Goal: Information Seeking & Learning: Learn about a topic

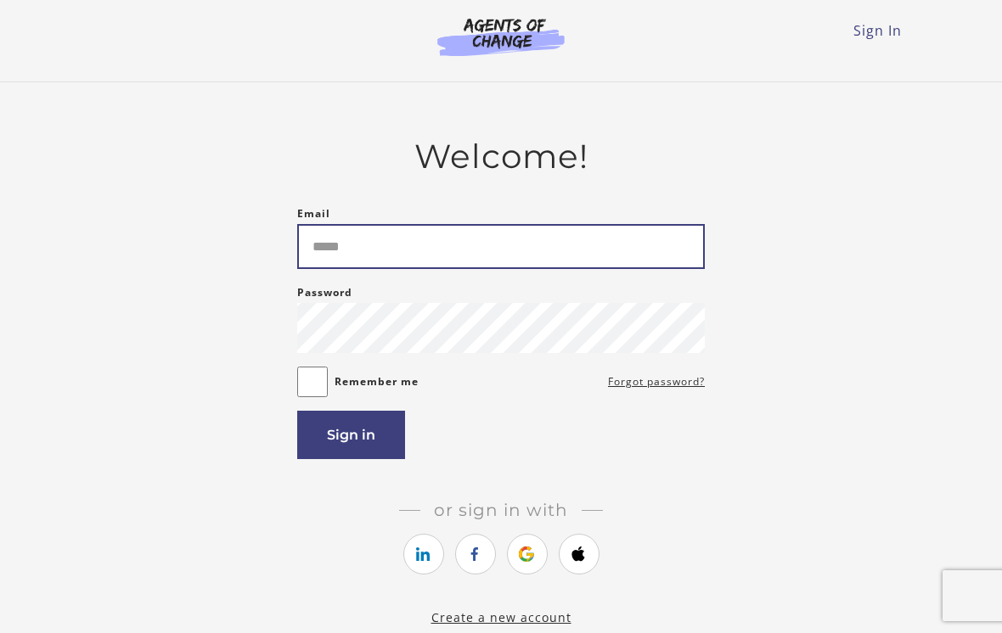
click at [507, 249] on input "Email" at bounding box center [500, 246] width 407 height 45
type input "**********"
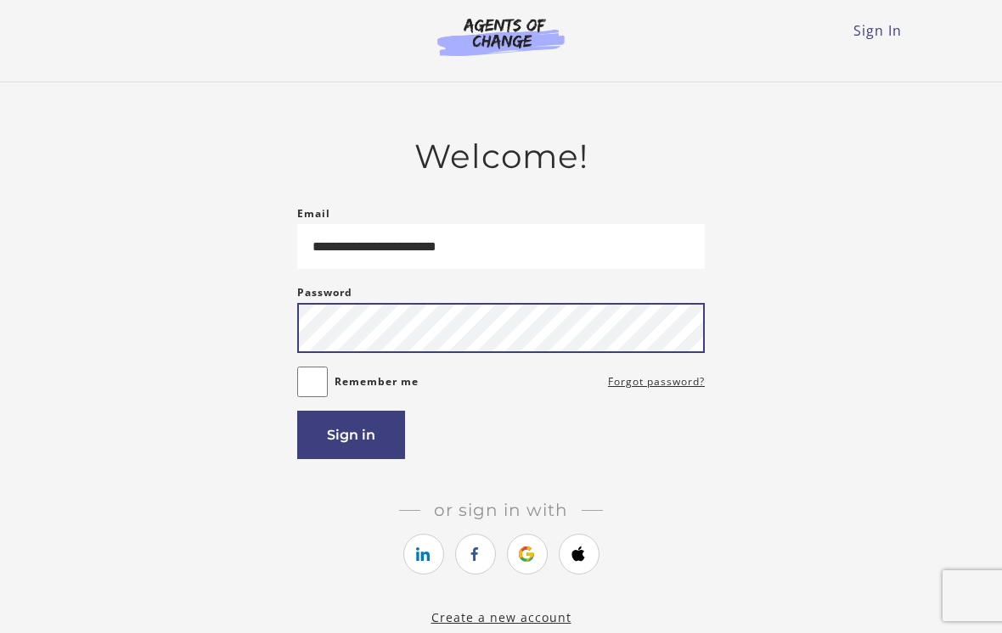
click at [351, 440] on button "Sign in" at bounding box center [351, 435] width 108 height 48
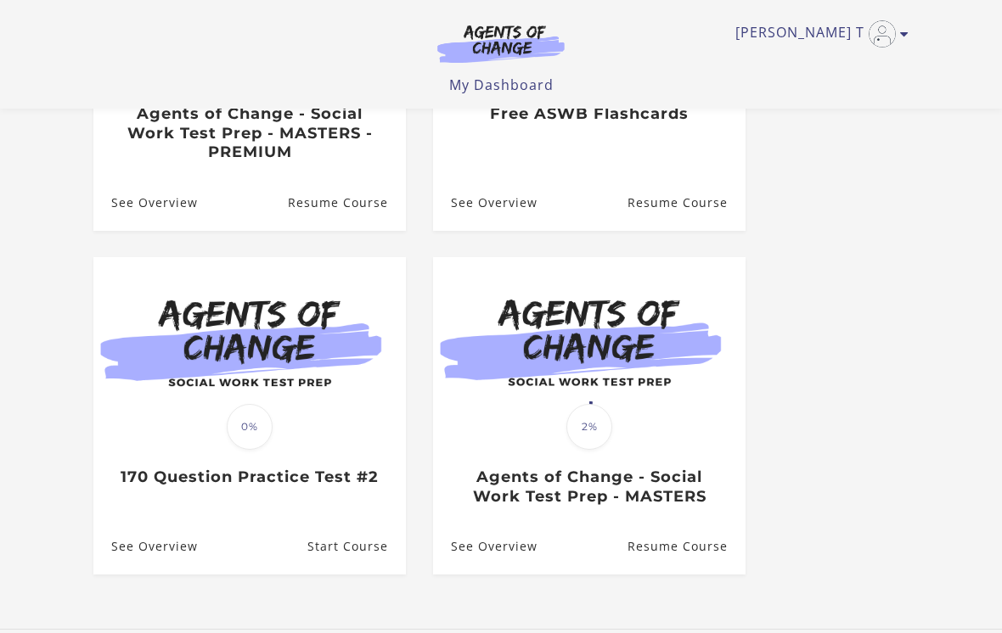
scroll to position [376, 0]
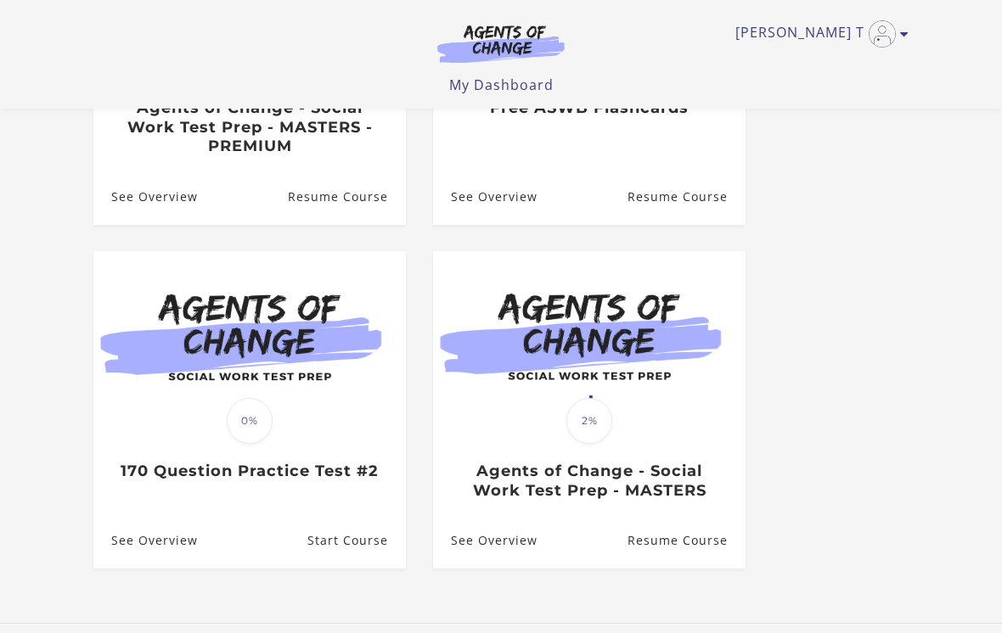
click at [202, 379] on img at bounding box center [249, 335] width 312 height 168
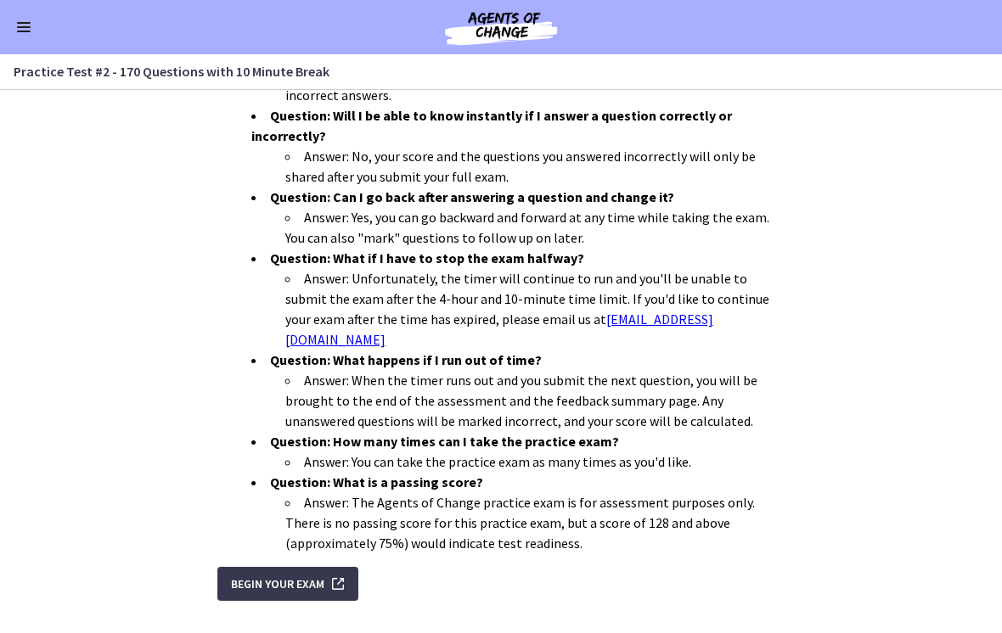
scroll to position [519, 0]
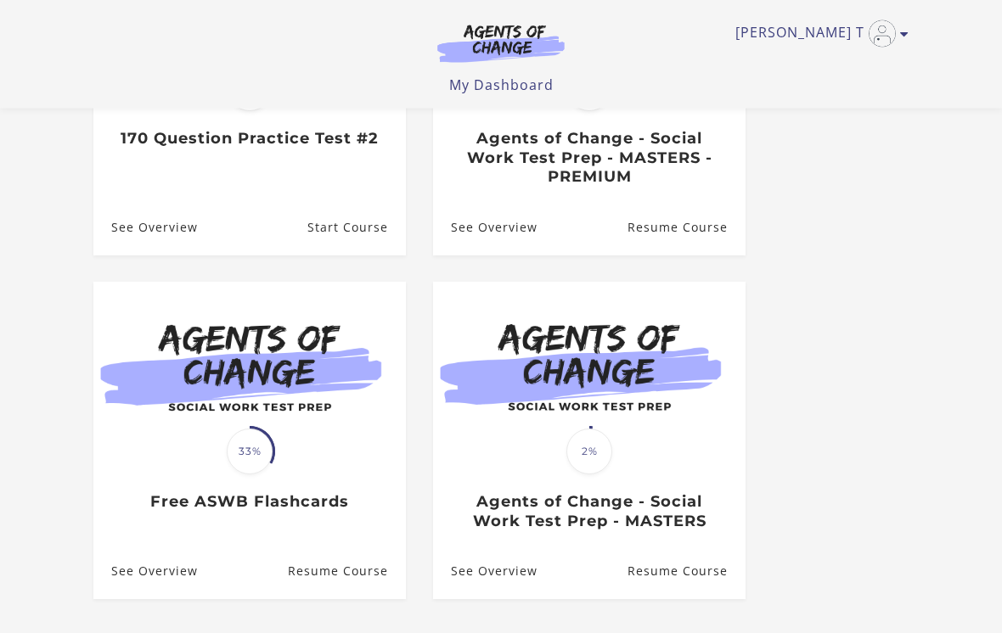
scroll to position [346, 0]
click at [585, 470] on span "2%" at bounding box center [589, 452] width 46 height 46
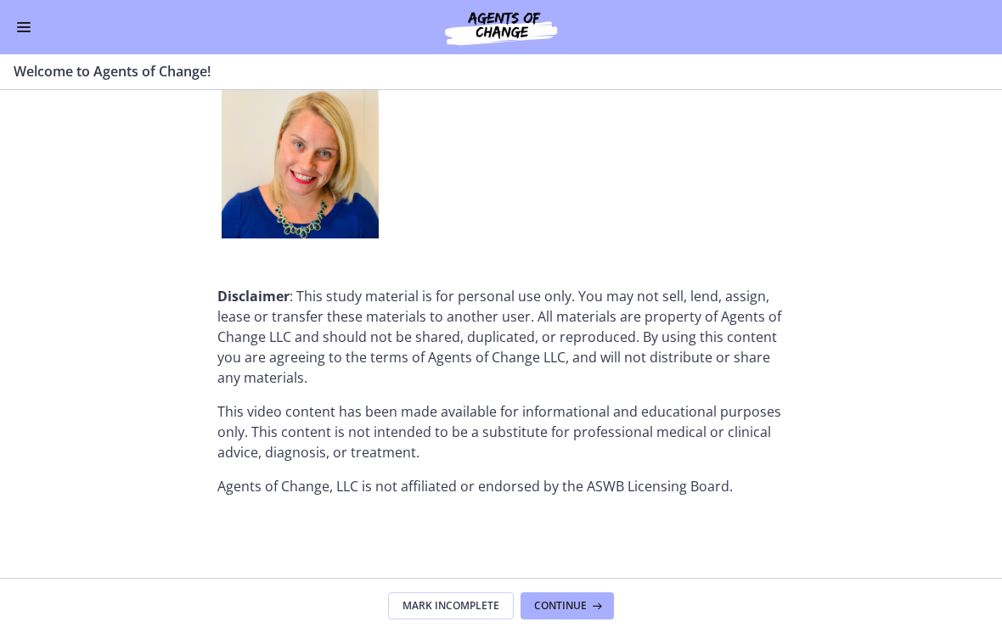
scroll to position [2172, 0]
click at [587, 603] on icon at bounding box center [595, 606] width 17 height 14
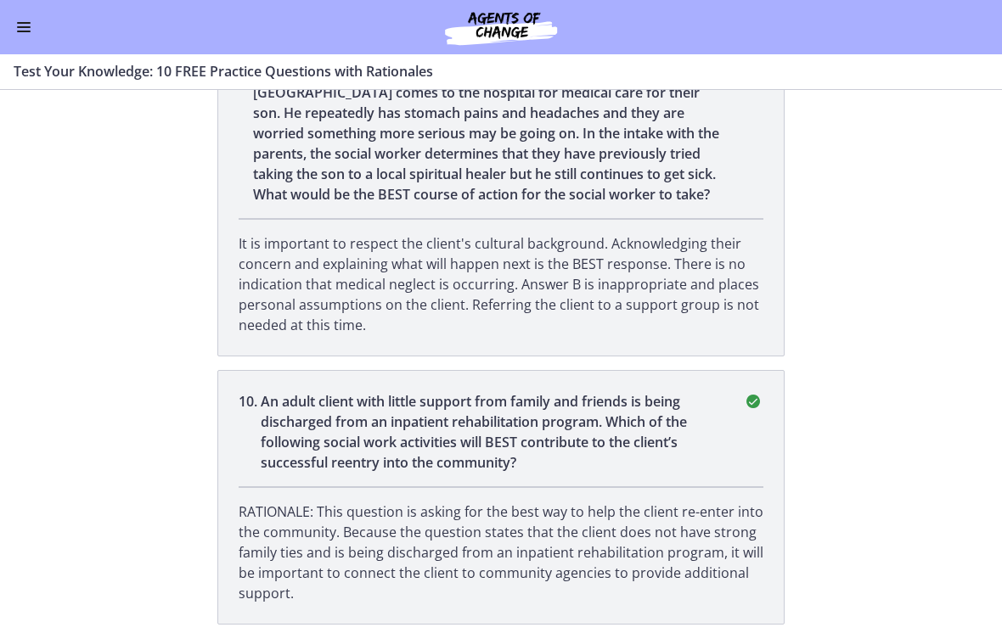
scroll to position [2479, 0]
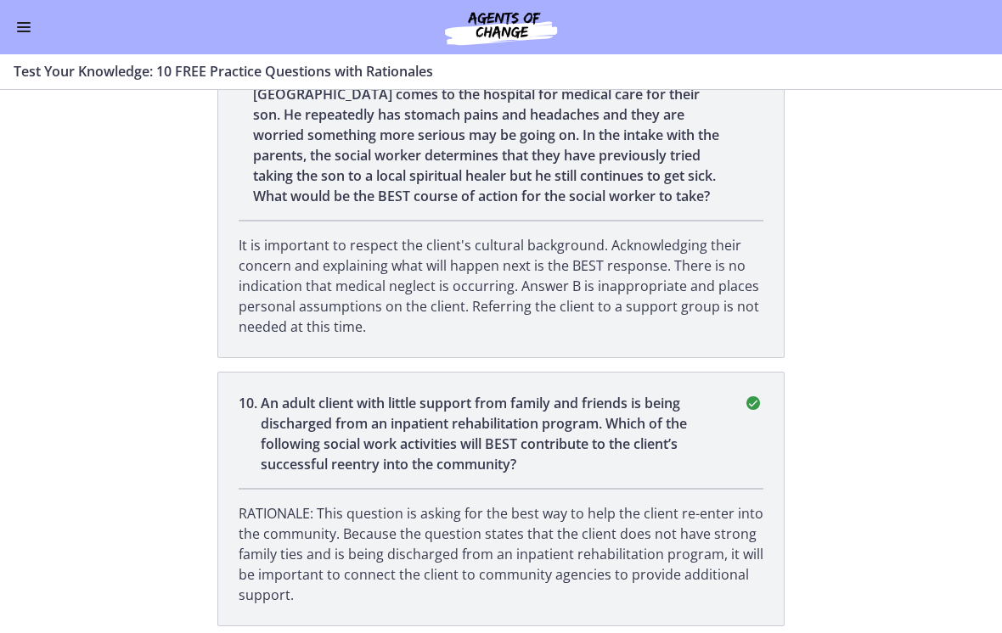
click at [25, 30] on button "Enable menu" at bounding box center [24, 27] width 20 height 20
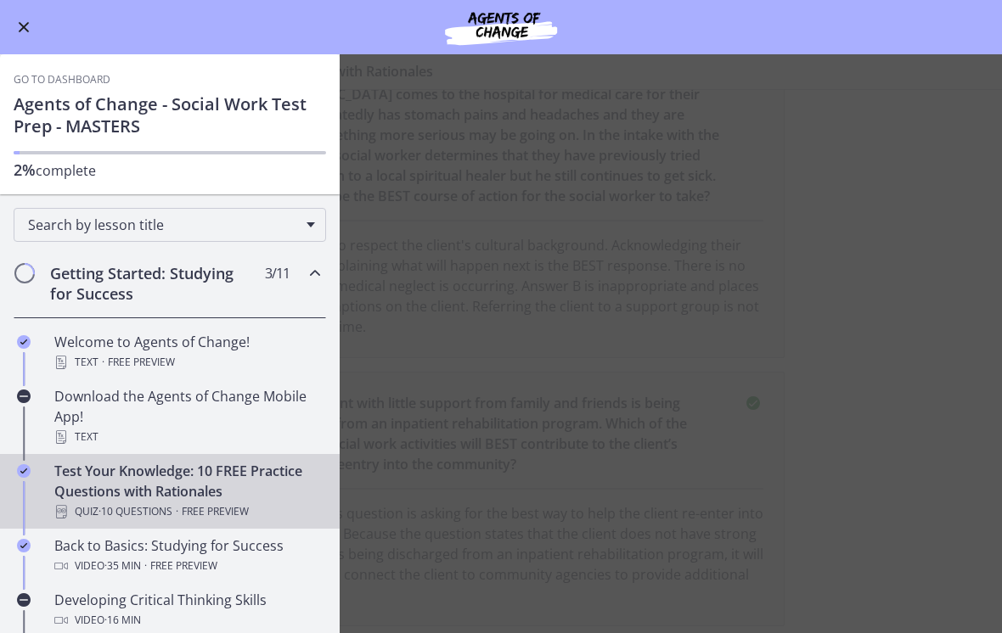
scroll to position [0, 0]
click at [26, 24] on span "Enable menu" at bounding box center [24, 27] width 11 height 11
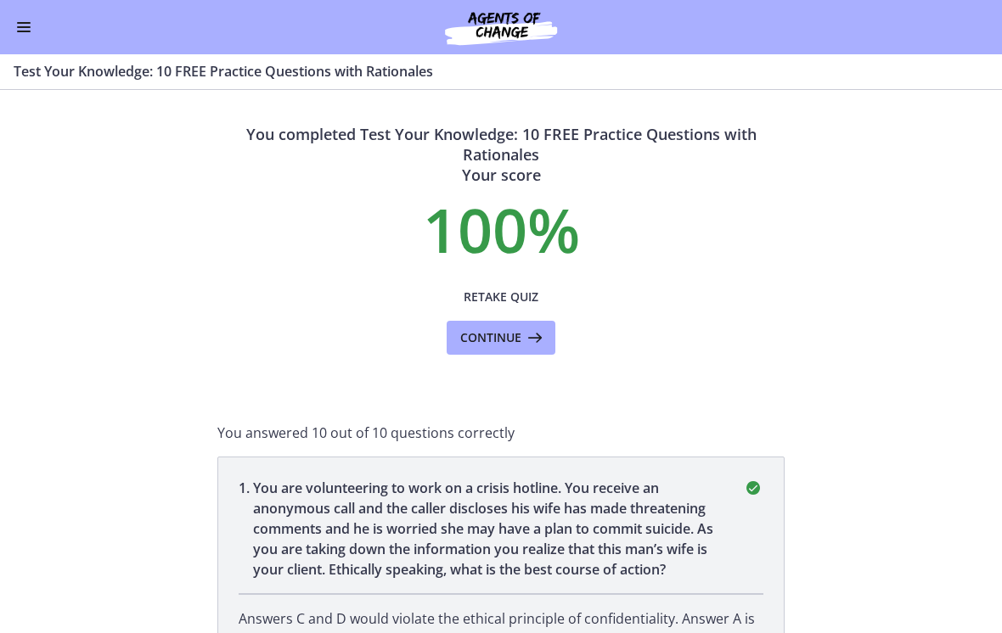
click at [533, 342] on icon at bounding box center [533, 338] width 24 height 20
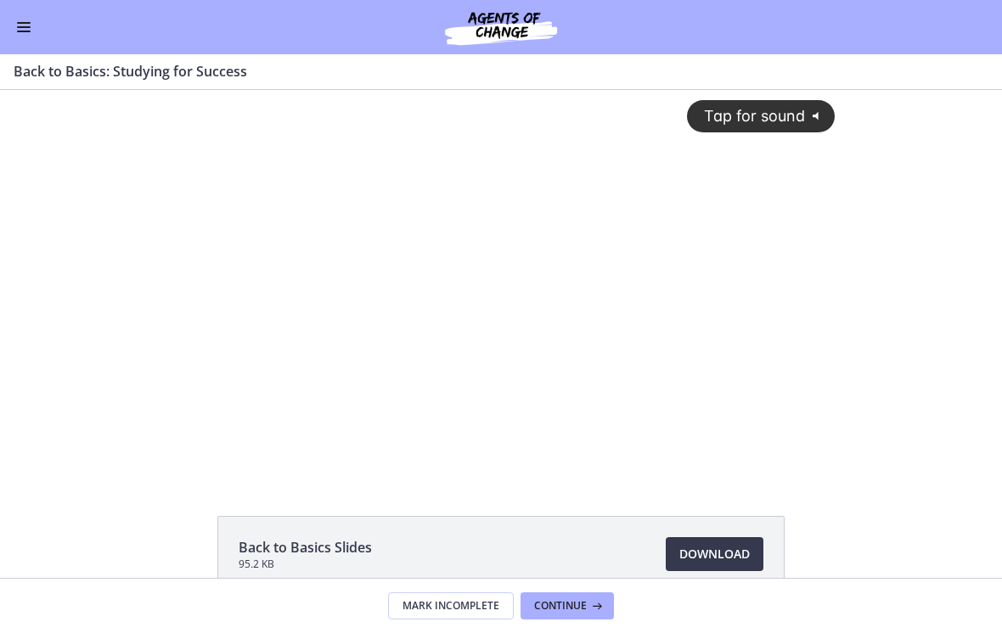
click at [27, 30] on button "Enable menu" at bounding box center [24, 27] width 20 height 20
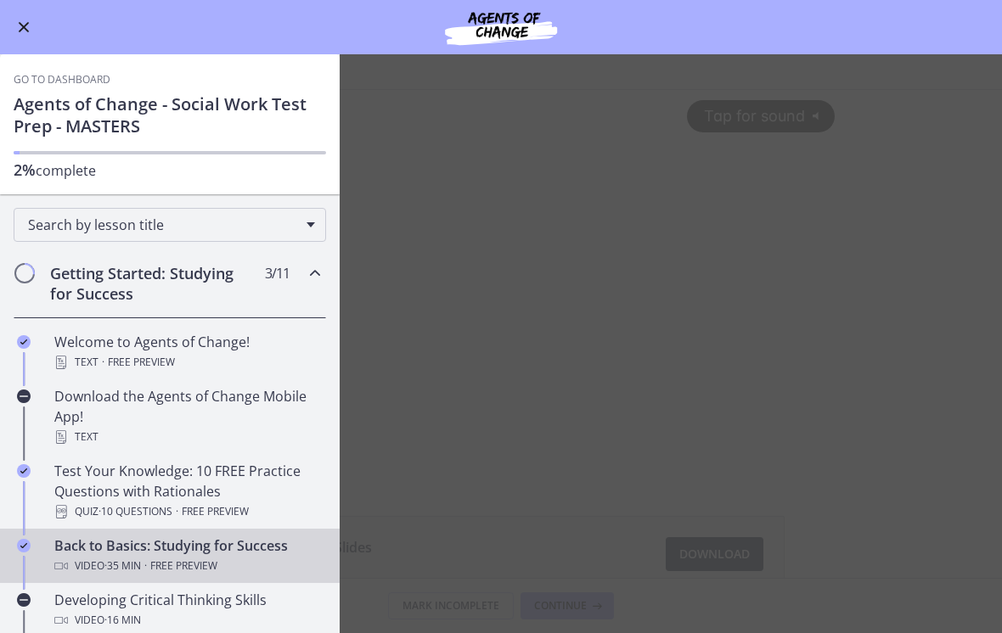
click at [32, 76] on link "Go to Dashboard" at bounding box center [62, 80] width 97 height 14
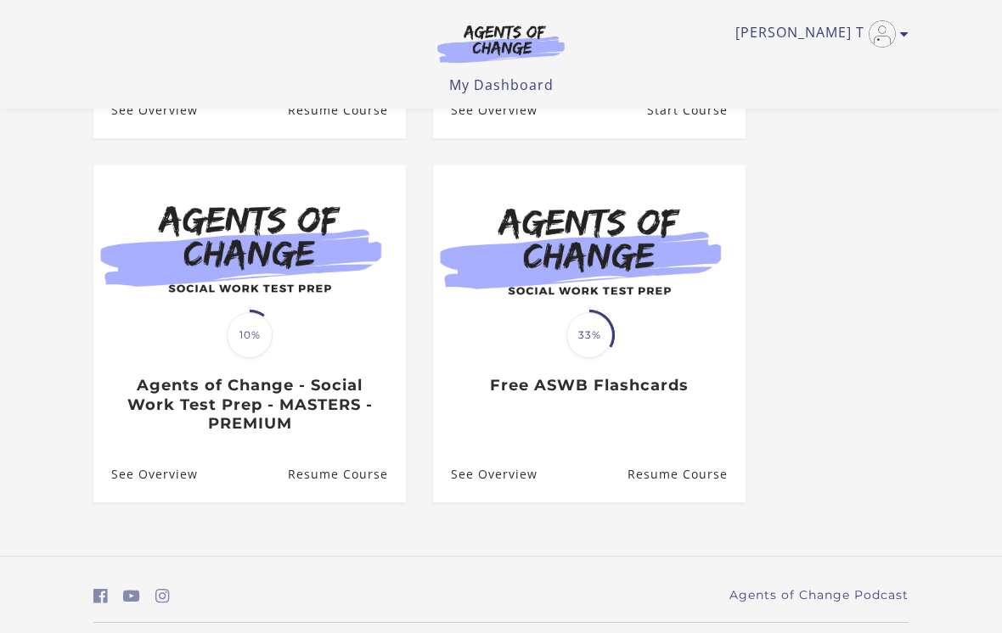
scroll to position [441, 0]
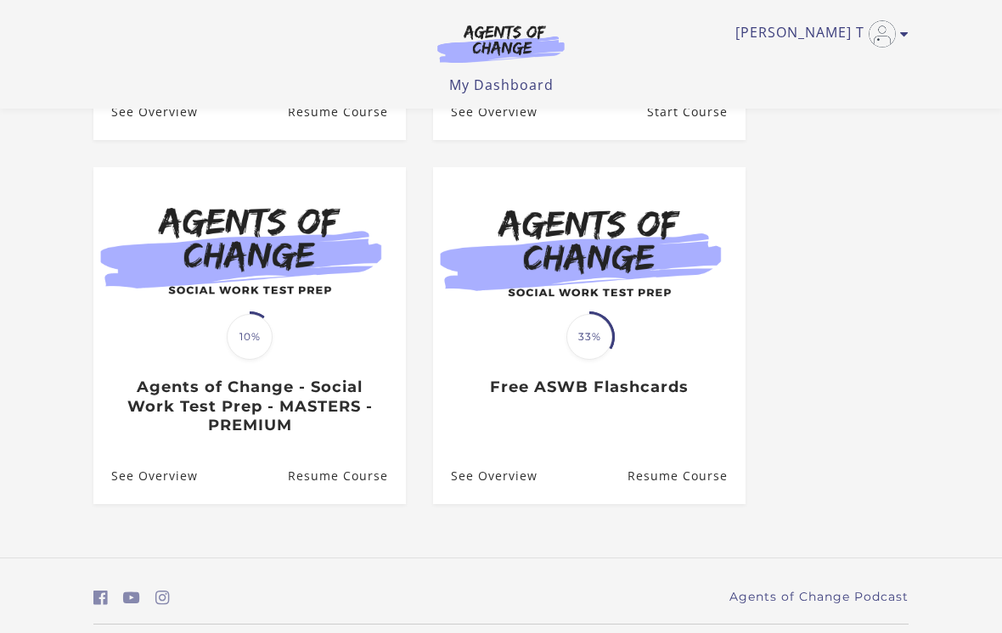
click at [177, 394] on h3 "Agents of Change - Social Work Test Prep - MASTERS - PREMIUM" at bounding box center [249, 407] width 276 height 58
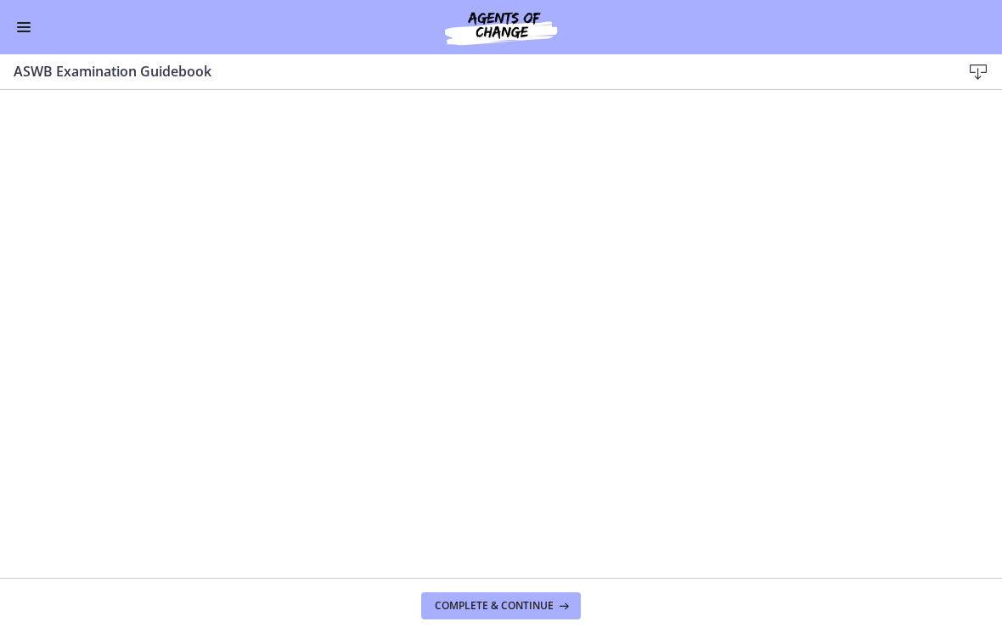
click at [466, 605] on span "Complete & continue" at bounding box center [494, 606] width 119 height 14
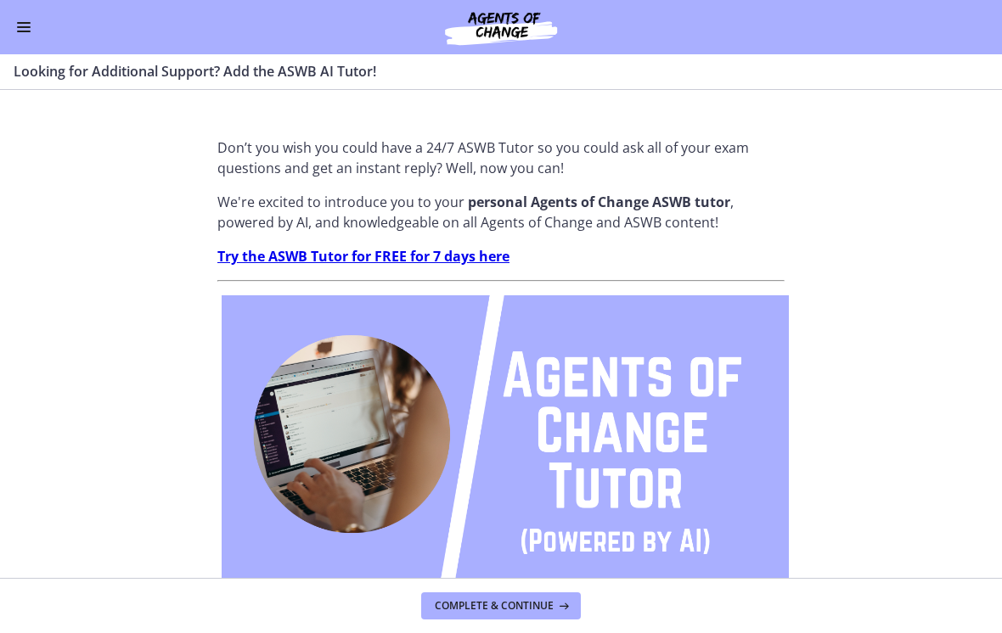
click at [468, 599] on span "Complete & continue" at bounding box center [494, 606] width 119 height 14
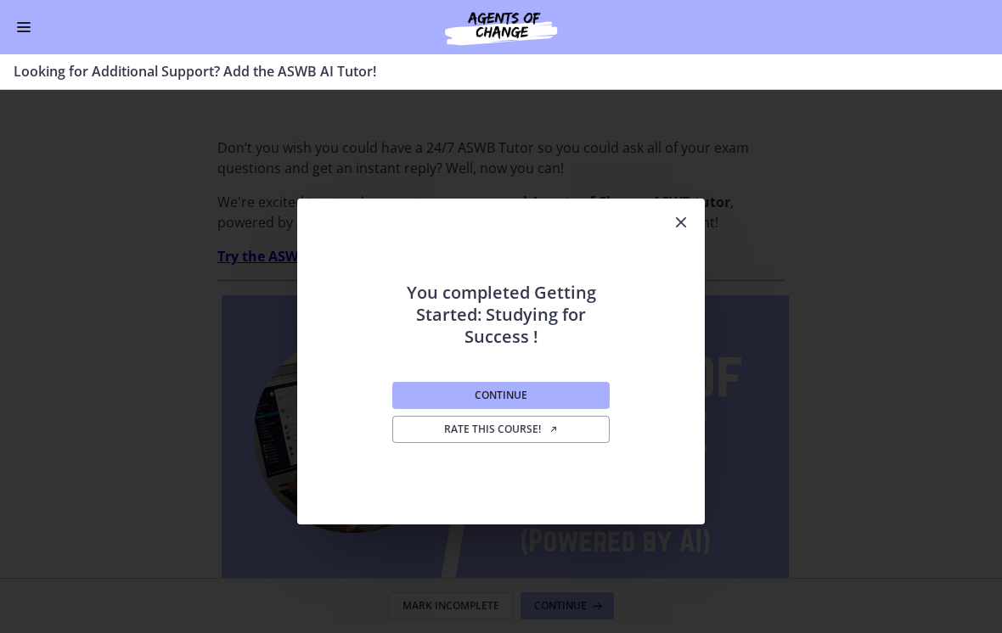
click at [424, 393] on button "Continue" at bounding box center [500, 395] width 217 height 27
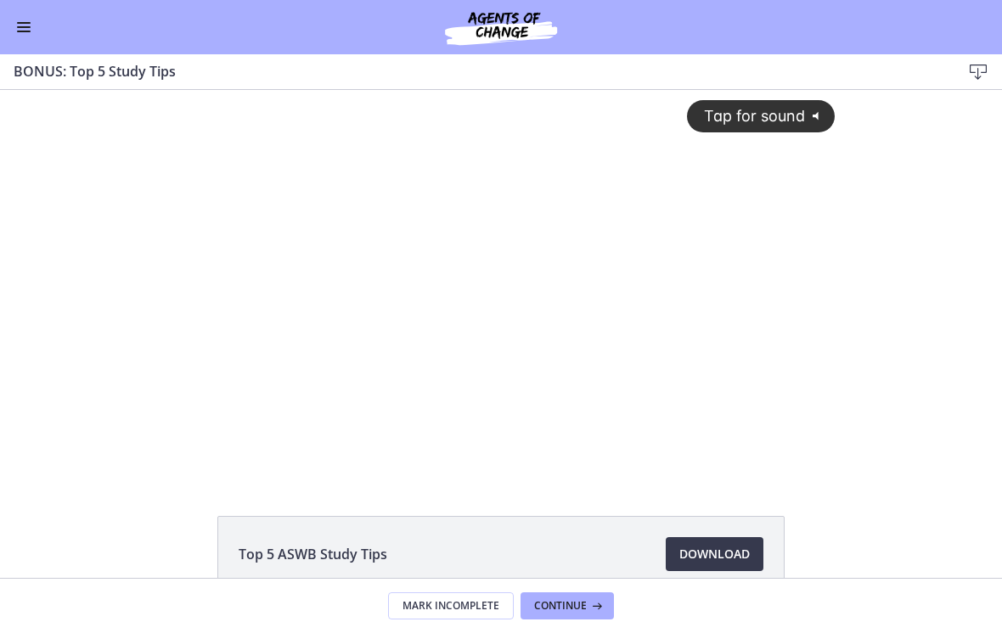
click at [26, 31] on span "Enable menu" at bounding box center [24, 32] width 14 height 2
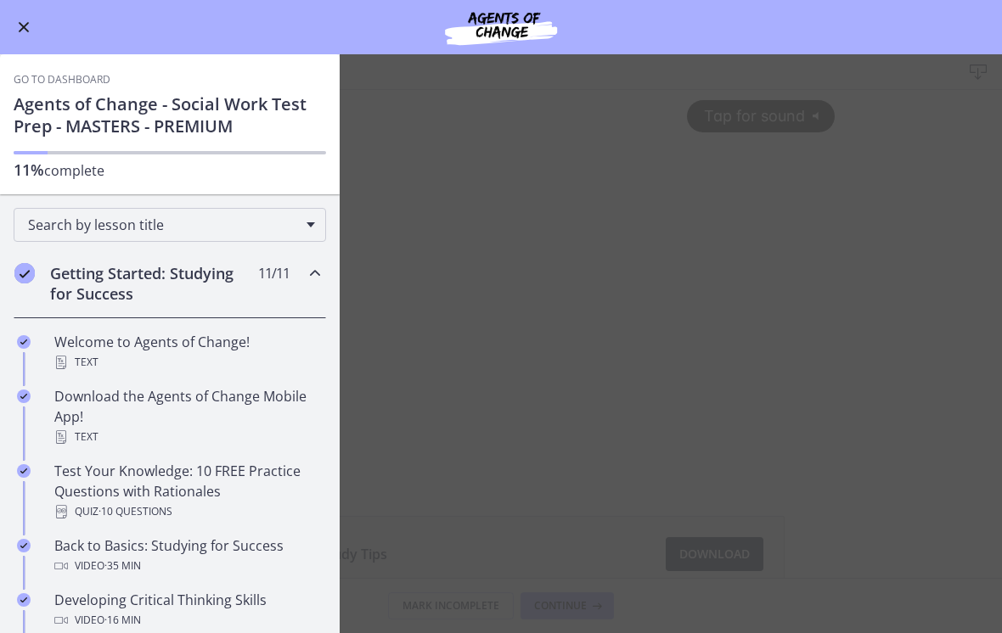
click at [25, 80] on link "Go to Dashboard" at bounding box center [62, 80] width 97 height 14
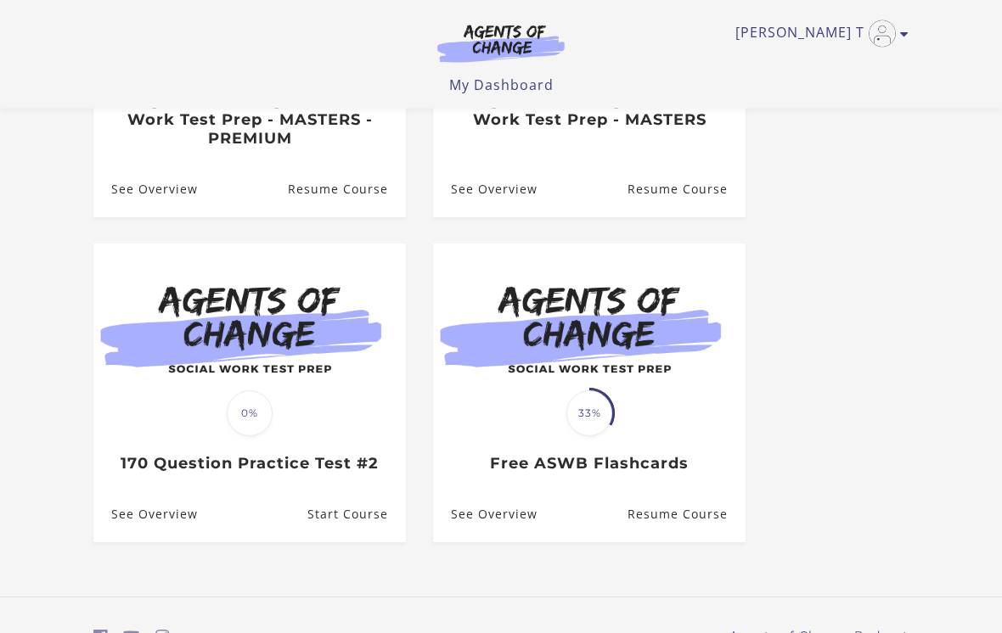
scroll to position [384, 0]
click at [149, 515] on link "See Overview" at bounding box center [145, 514] width 104 height 55
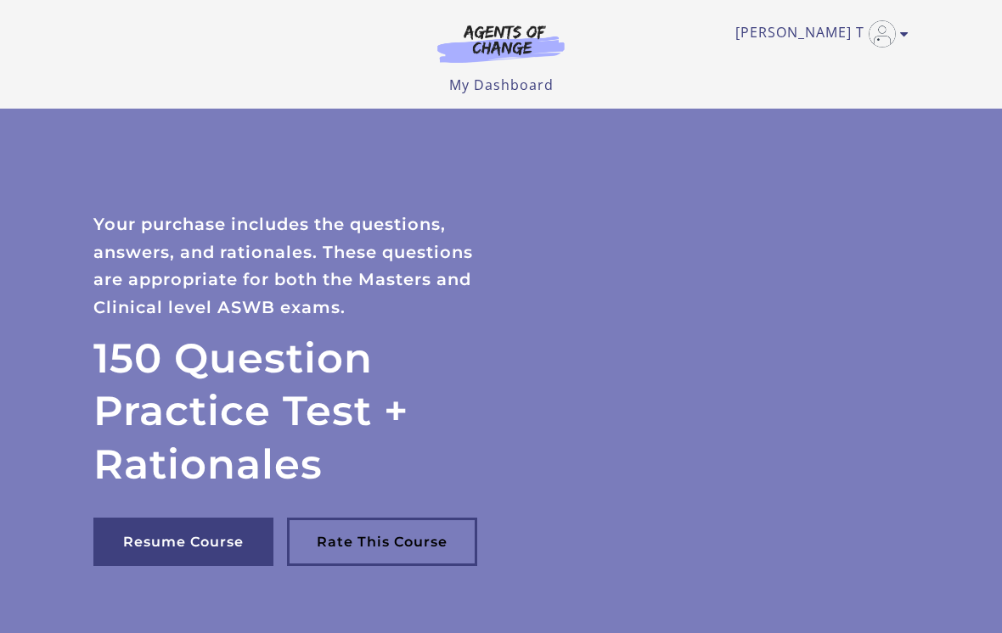
click at [894, 36] on img "Toggle menu" at bounding box center [881, 33] width 27 height 27
click at [823, 92] on link "Support" at bounding box center [837, 90] width 149 height 29
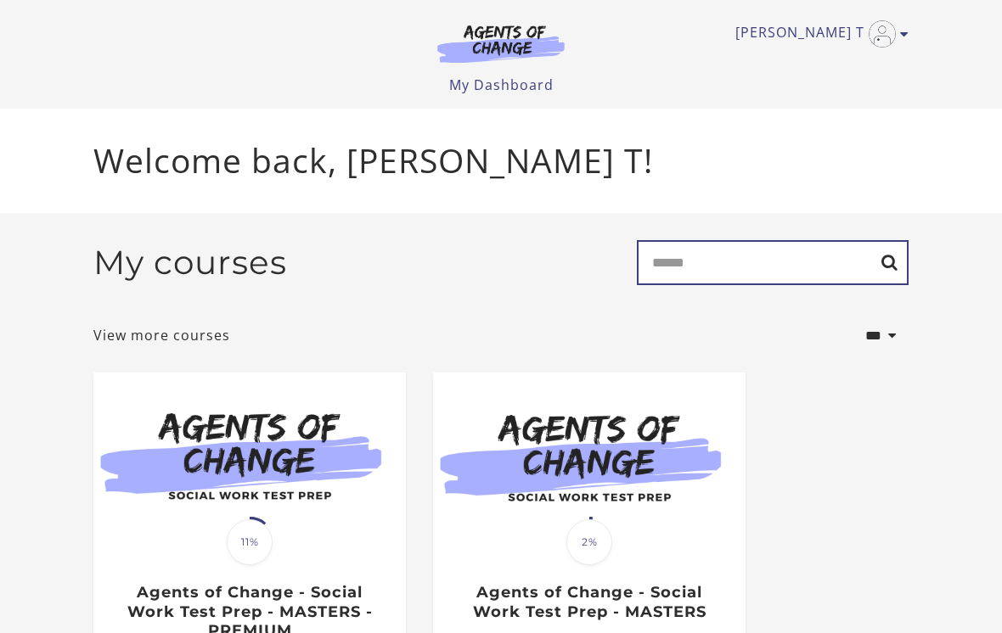
click at [809, 258] on input "Search" at bounding box center [773, 262] width 272 height 45
type input "**********"
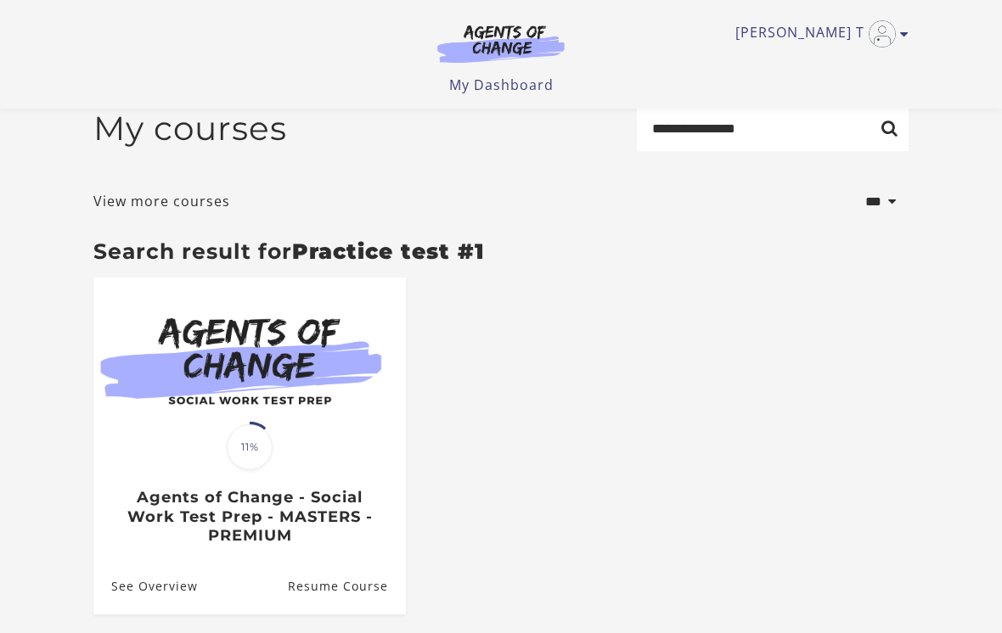
scroll to position [39, 0]
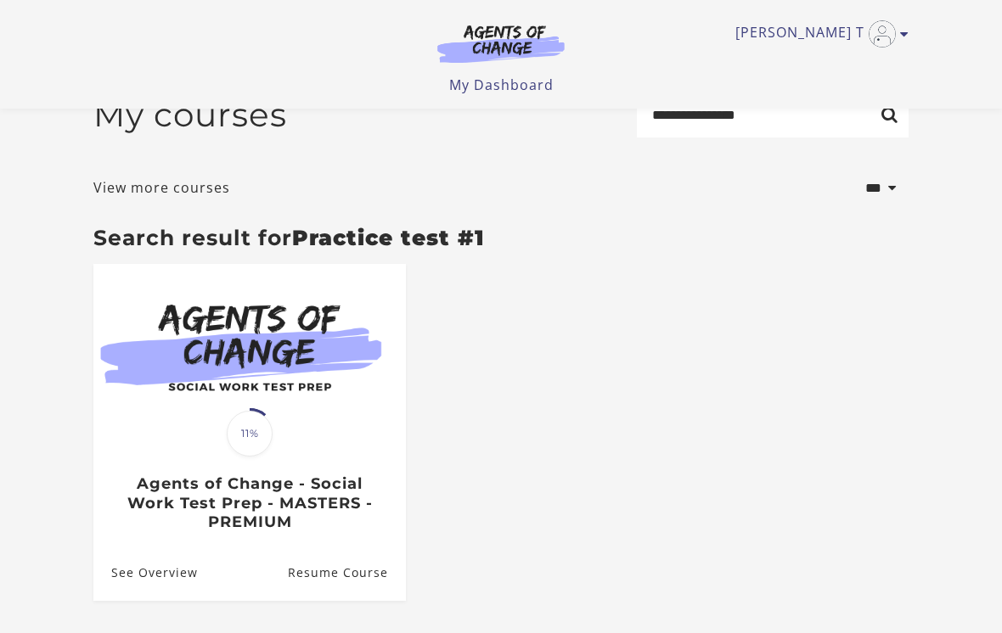
click at [195, 484] on h3 "Agents of Change - Social Work Test Prep - MASTERS - PREMIUM" at bounding box center [249, 504] width 276 height 58
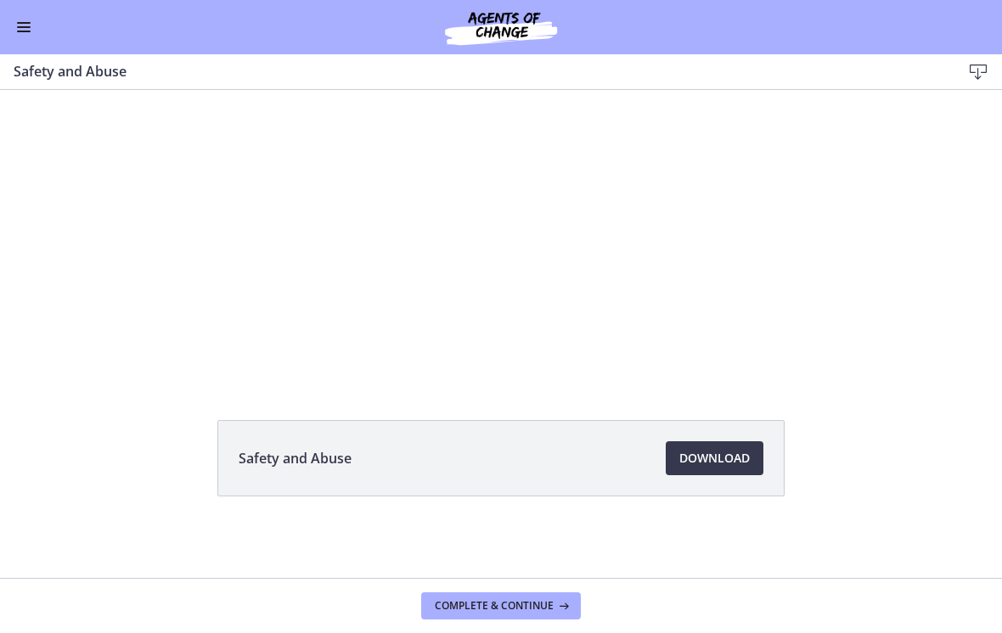
scroll to position [96, 0]
click at [550, 605] on span "Complete & continue" at bounding box center [494, 606] width 119 height 14
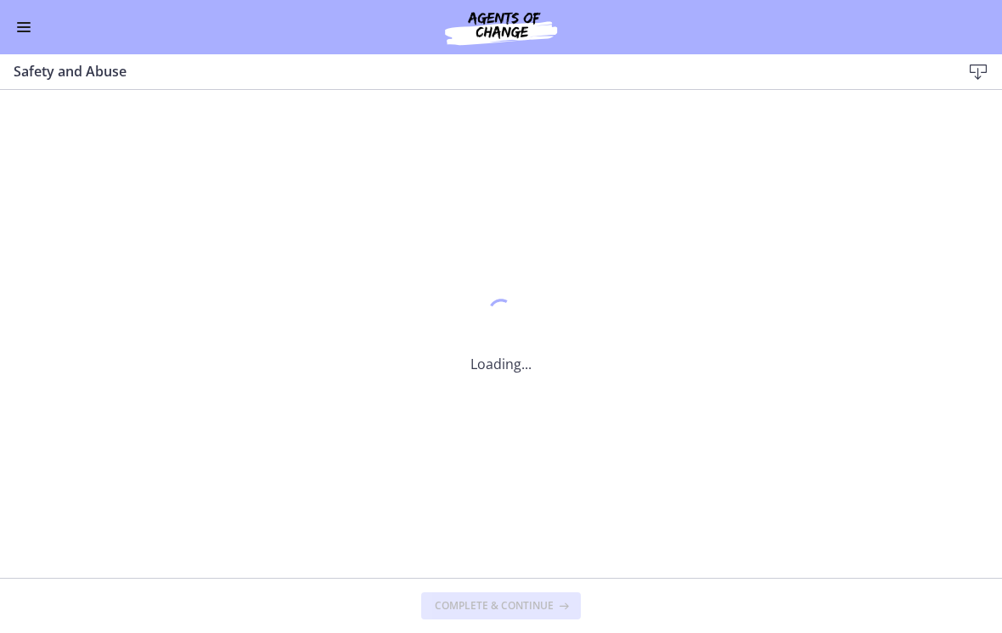
scroll to position [0, 0]
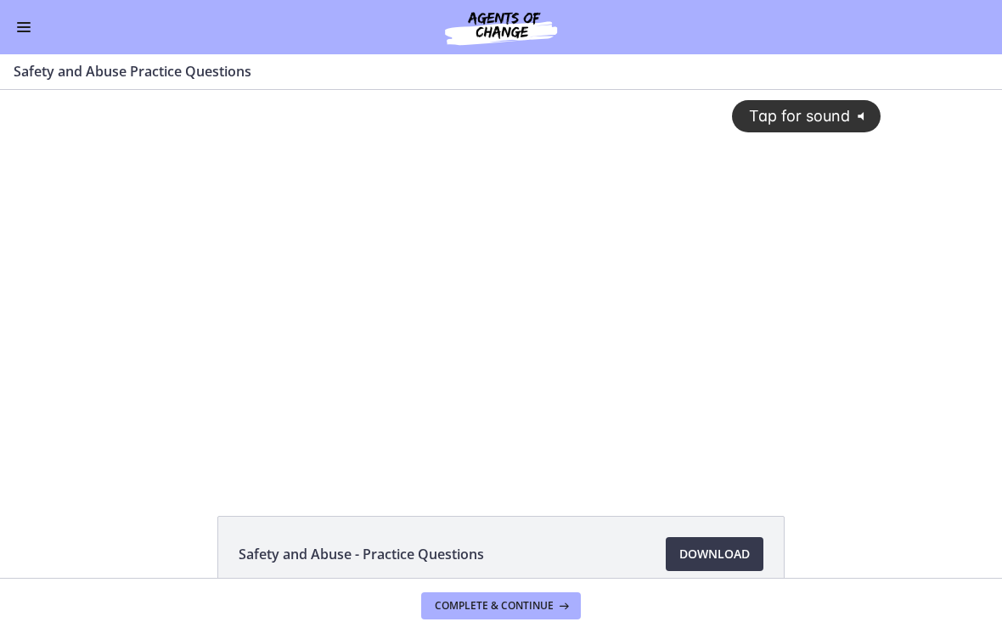
click at [23, 36] on button "Enable menu" at bounding box center [24, 27] width 20 height 20
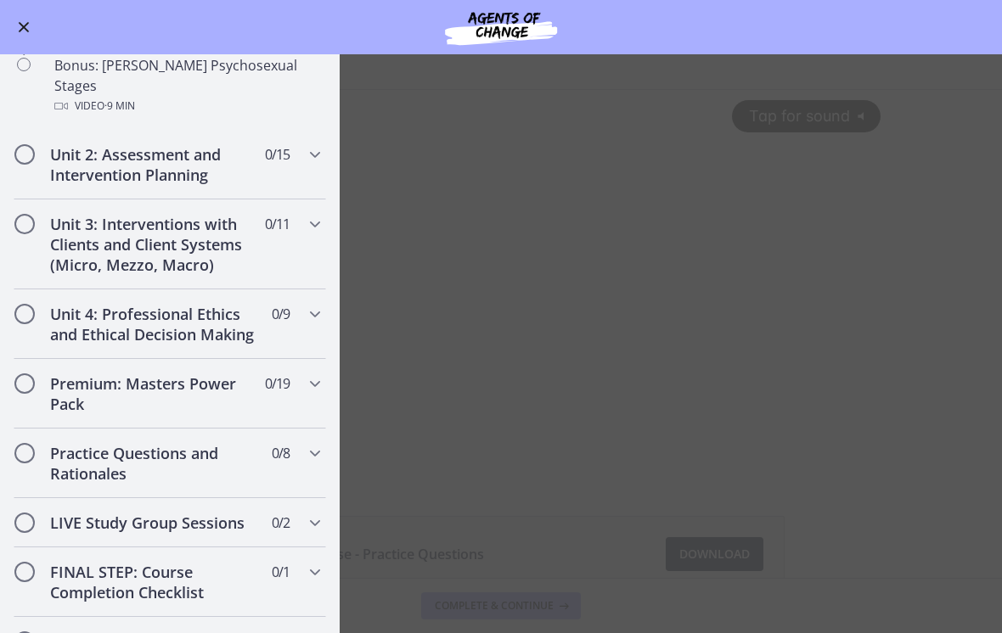
scroll to position [1252, 0]
click at [81, 442] on h2 "Practice Questions and Rationales" at bounding box center [153, 462] width 207 height 41
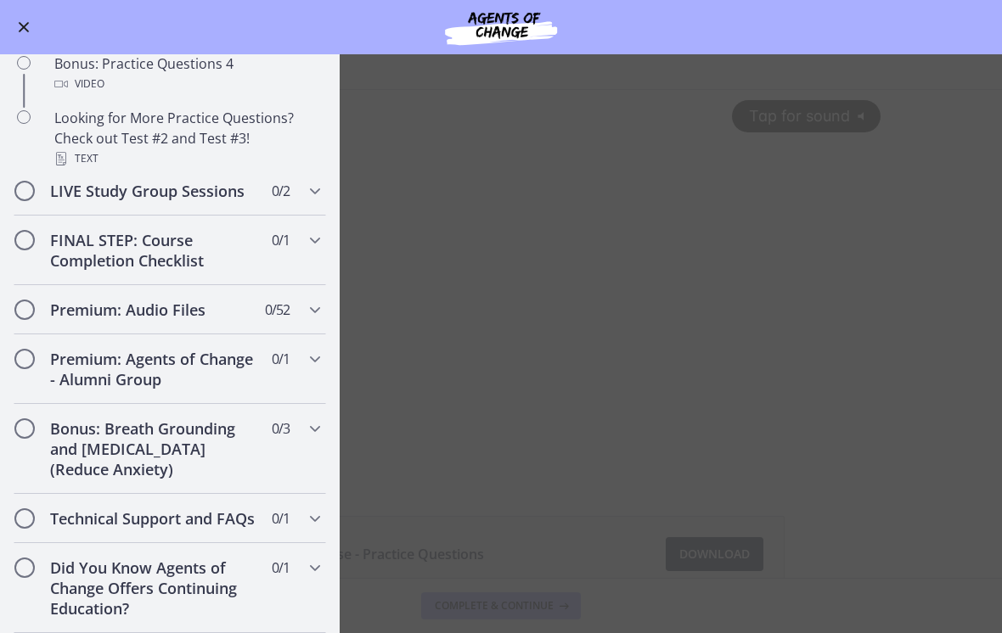
scroll to position [1230, 0]
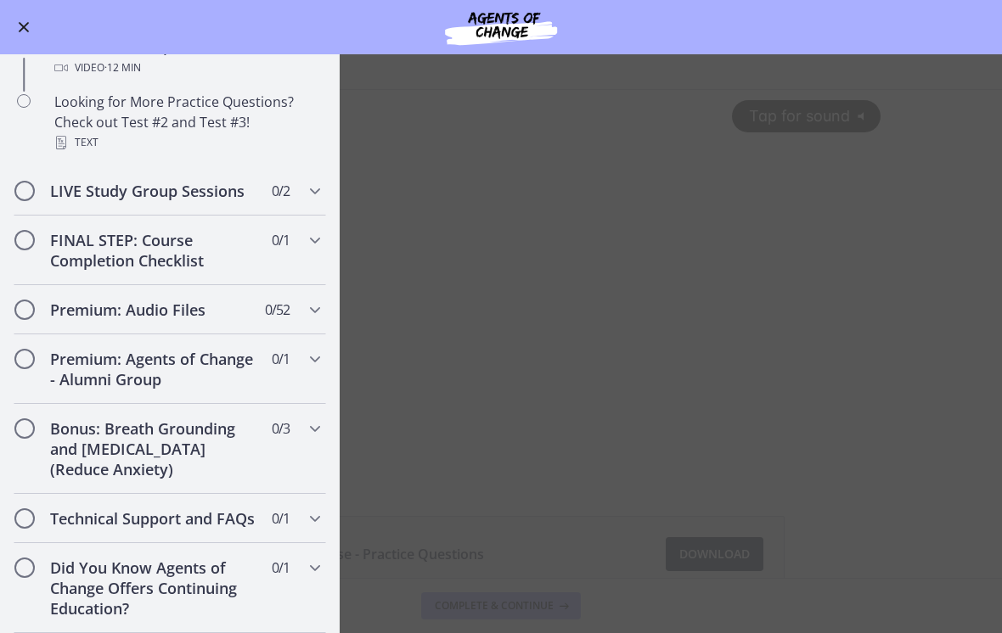
click at [15, 34] on button "Enable menu" at bounding box center [24, 27] width 20 height 20
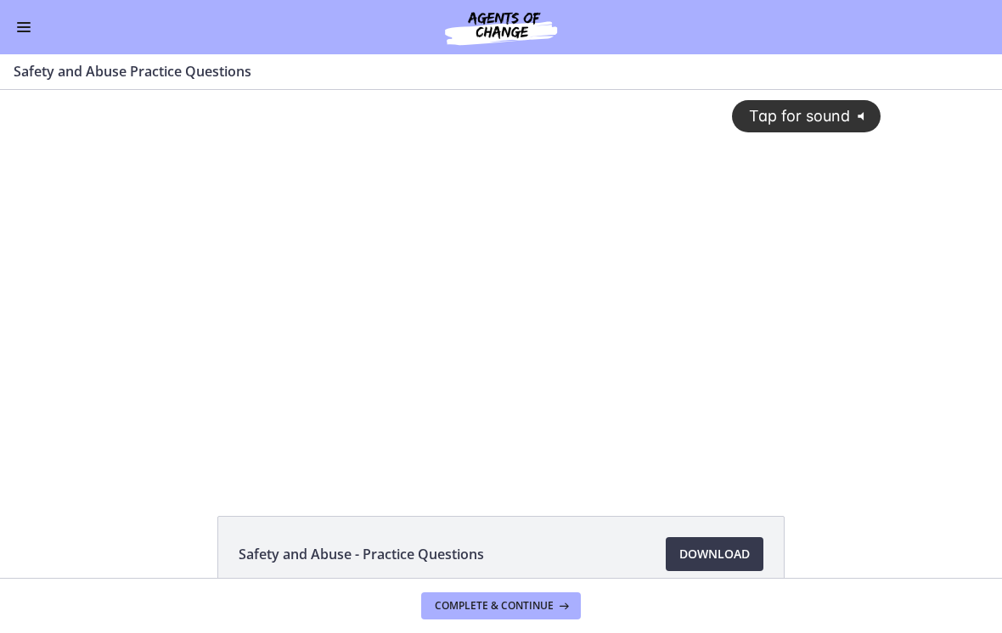
click at [22, 31] on span "Enable menu" at bounding box center [24, 32] width 14 height 2
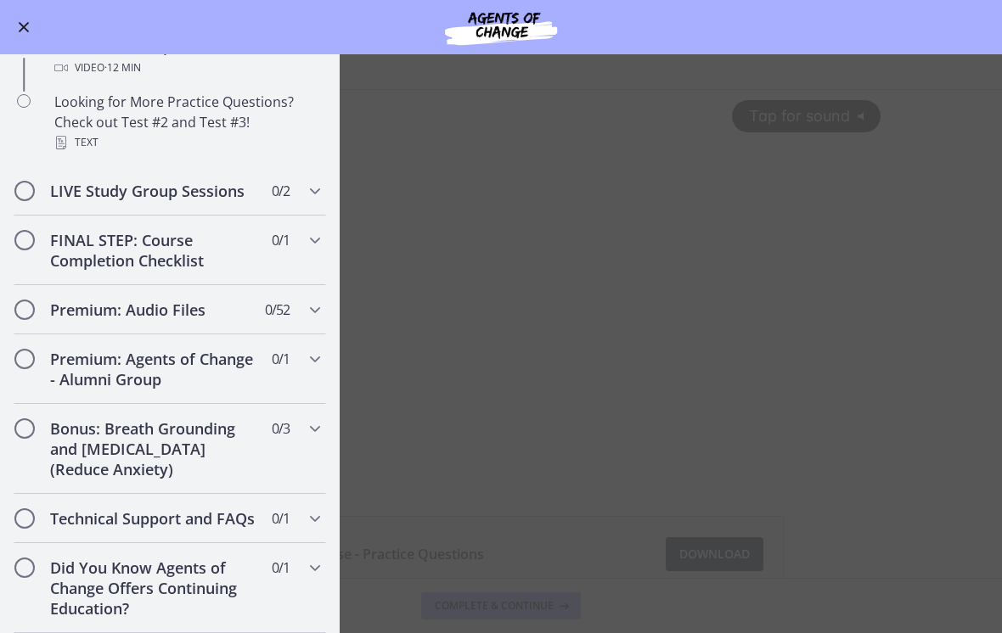
click at [22, 25] on span "Enable menu" at bounding box center [24, 27] width 11 height 11
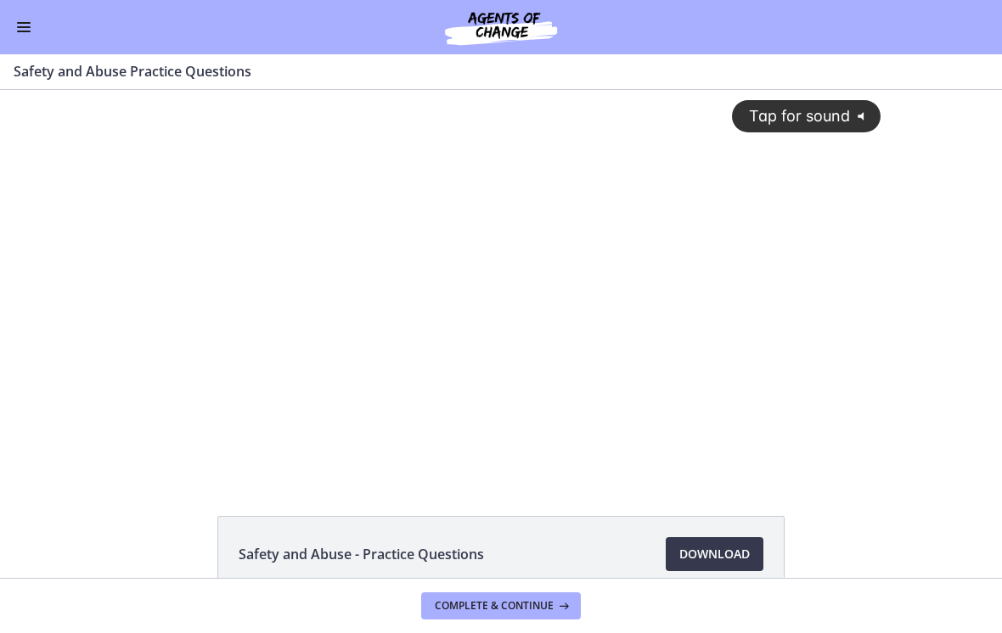
click at [28, 36] on button "Enable menu" at bounding box center [24, 27] width 20 height 20
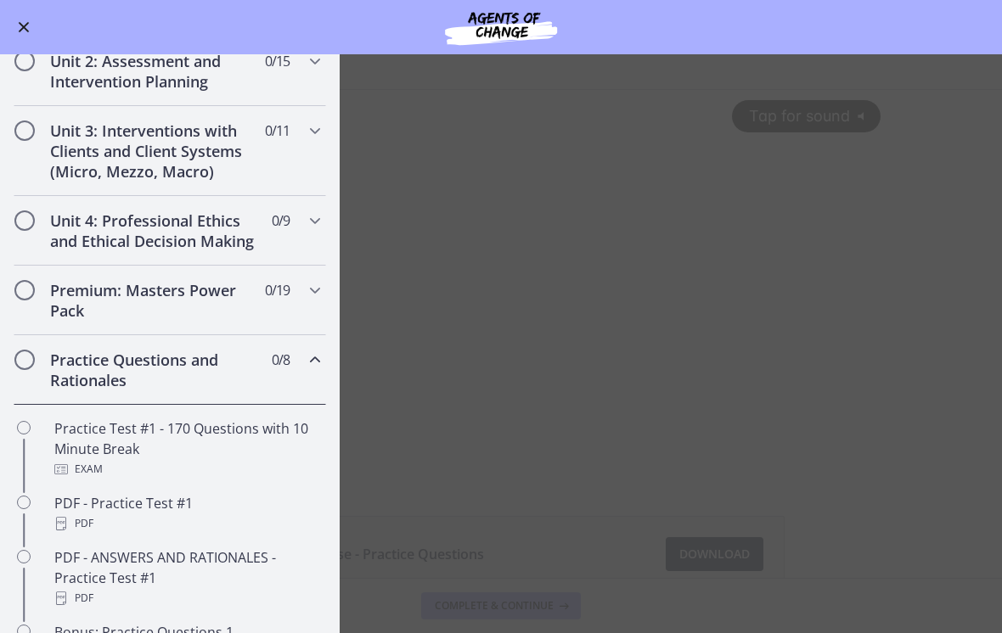
scroll to position [497, 0]
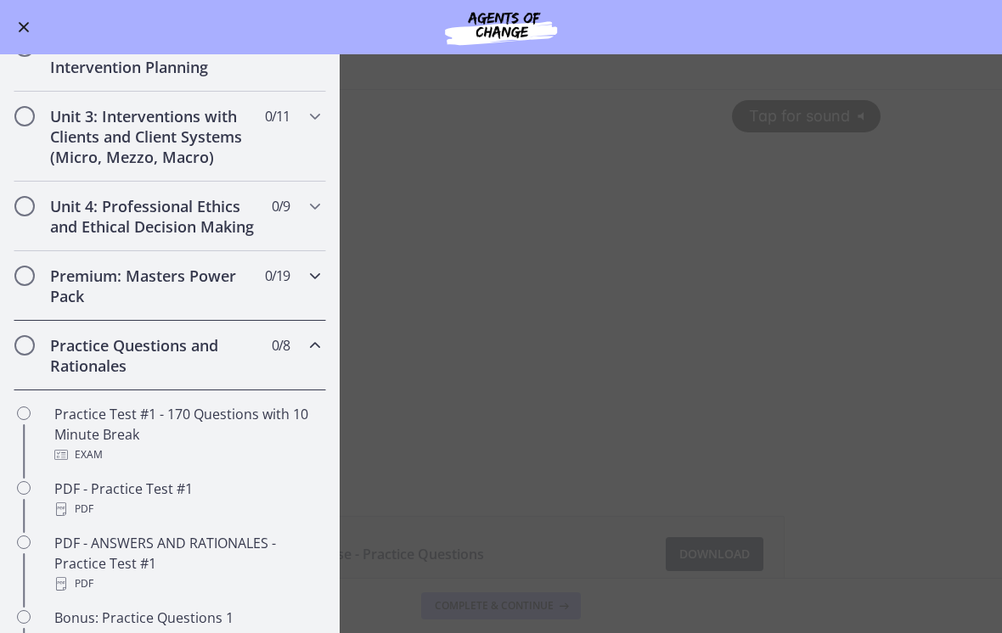
click at [65, 295] on h2 "Premium: Masters Power Pack" at bounding box center [153, 286] width 207 height 41
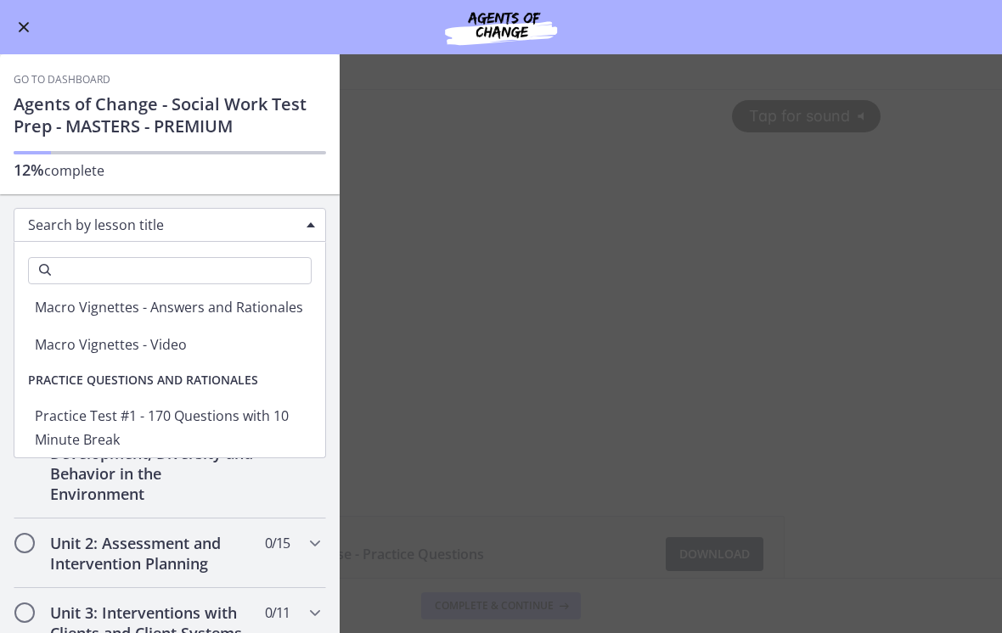
scroll to position [3916, 0]
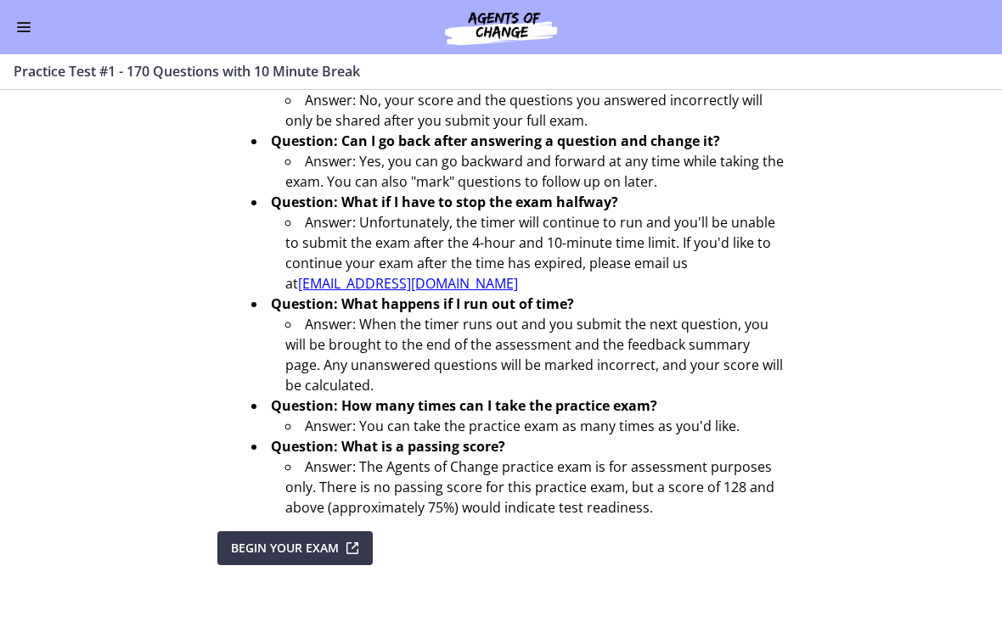
scroll to position [600, 0]
click at [33, 22] on button "Enable menu" at bounding box center [24, 27] width 20 height 20
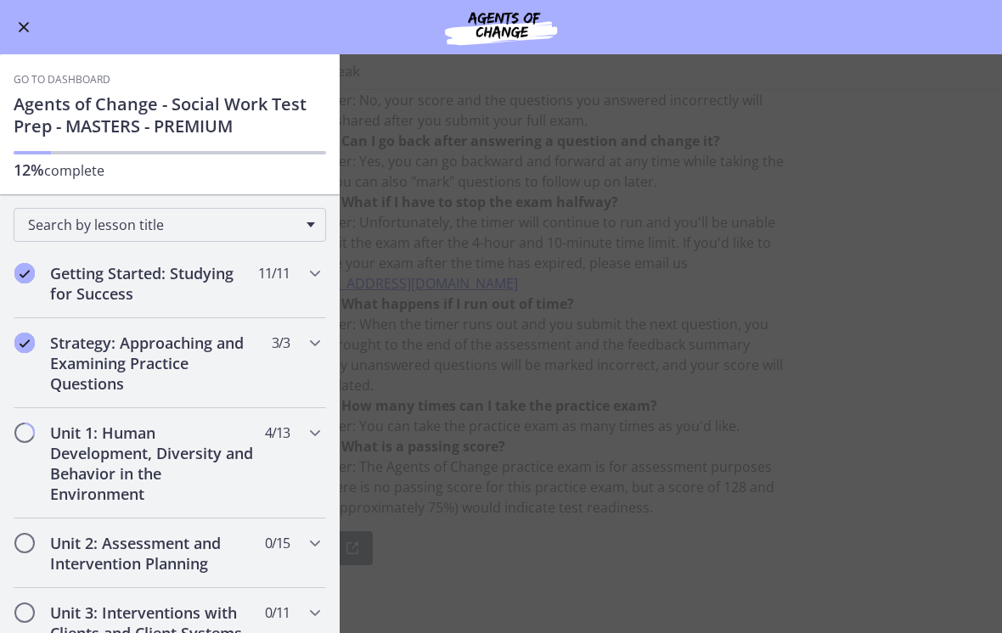
click at [41, 68] on div "Go to Dashboard Agents of Change - Social Work Test Prep - MASTERS - PREMIUM 12…" at bounding box center [170, 124] width 340 height 140
click at [75, 77] on link "Go to Dashboard" at bounding box center [62, 80] width 97 height 14
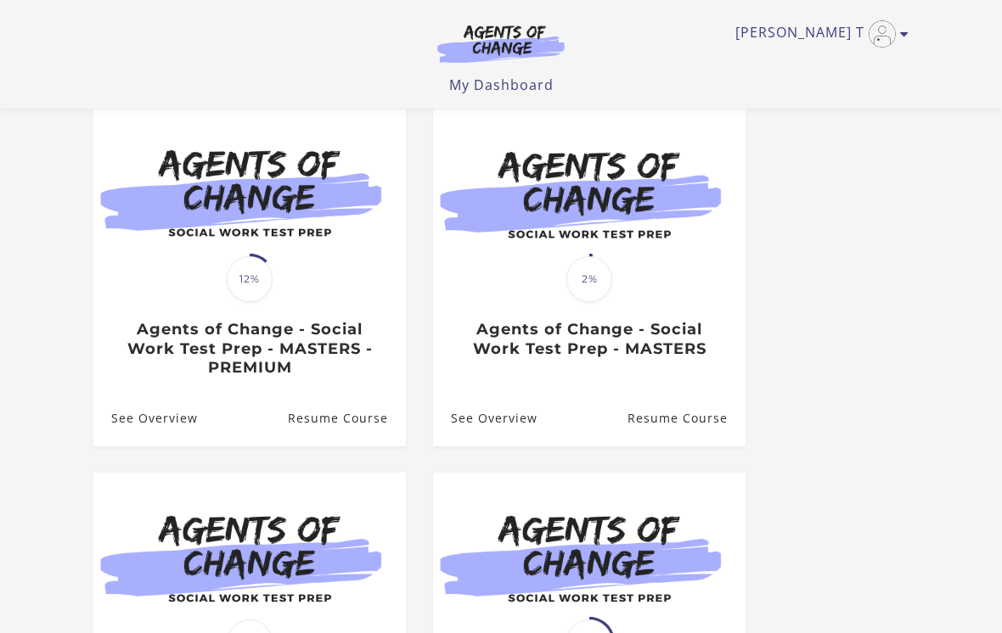
scroll to position [152, 0]
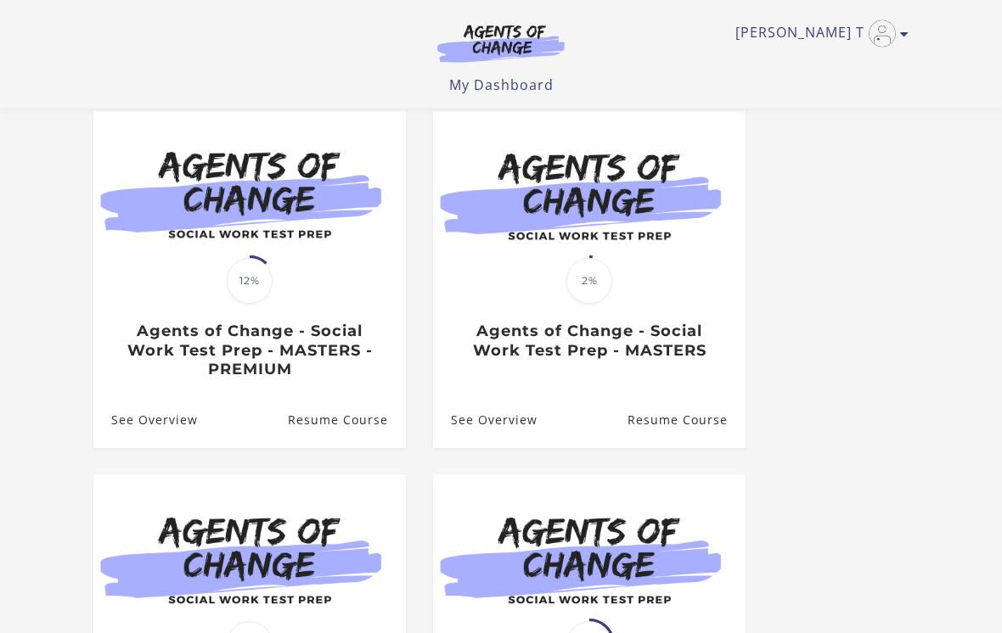
click at [206, 350] on h3 "Agents of Change - Social Work Test Prep - MASTERS - PREMIUM" at bounding box center [249, 352] width 276 height 58
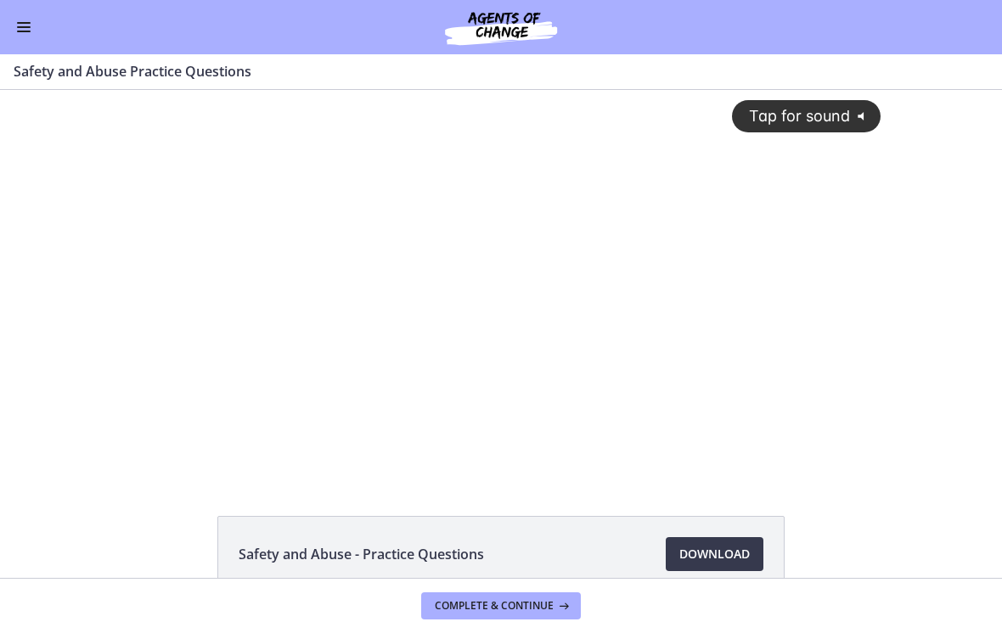
click at [460, 610] on span "Complete & continue" at bounding box center [494, 606] width 119 height 14
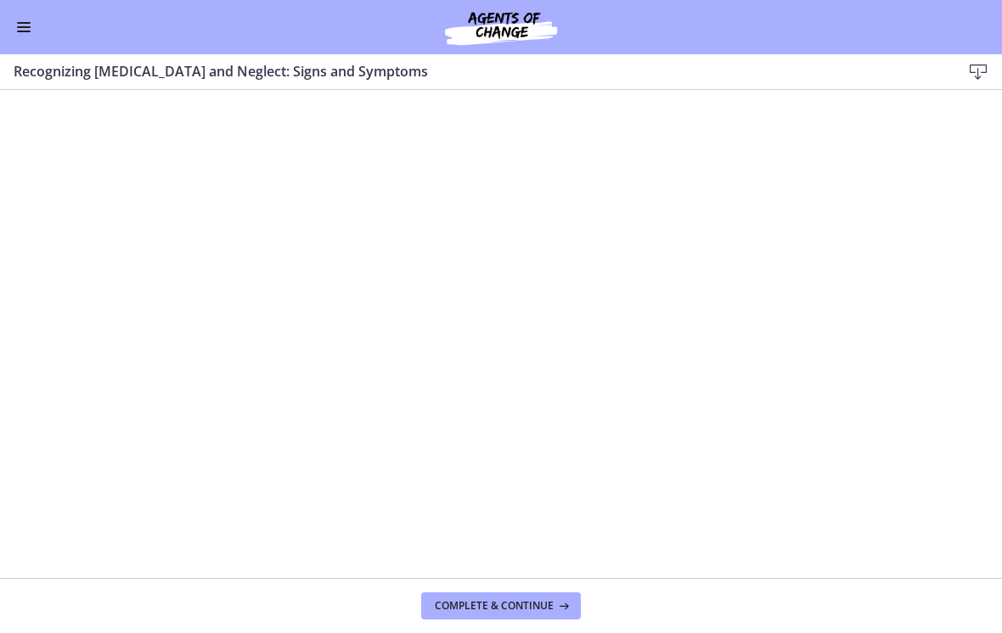
click at [8, 19] on div "Go to Dashboard" at bounding box center [501, 27] width 1002 height 54
click at [31, 28] on button "Enable menu" at bounding box center [24, 27] width 20 height 20
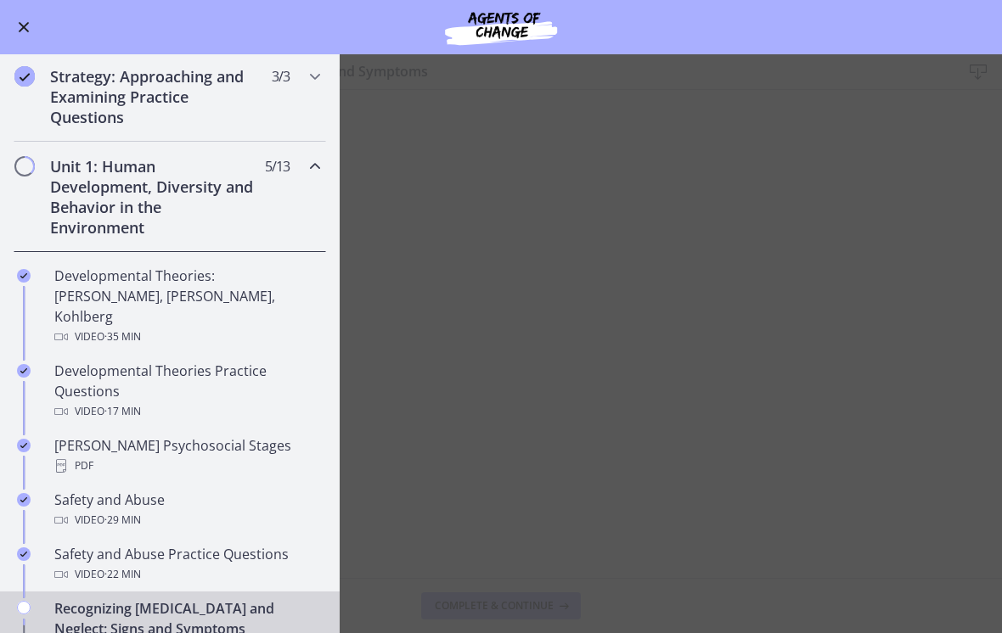
scroll to position [256, 0]
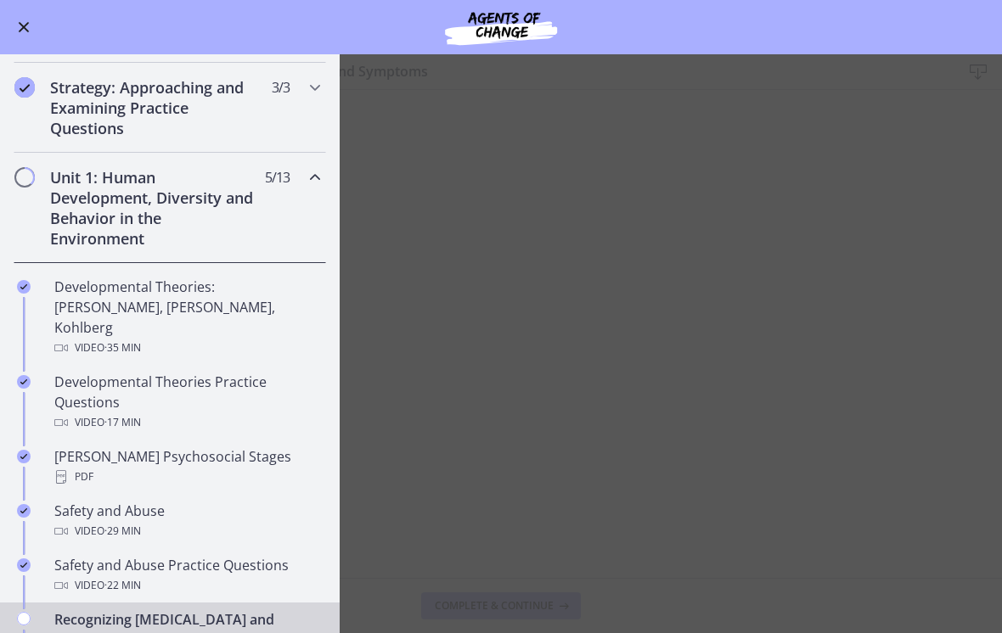
click at [99, 204] on h2 "Unit 1: Human Development, Diversity and Behavior in the Environment" at bounding box center [153, 207] width 207 height 81
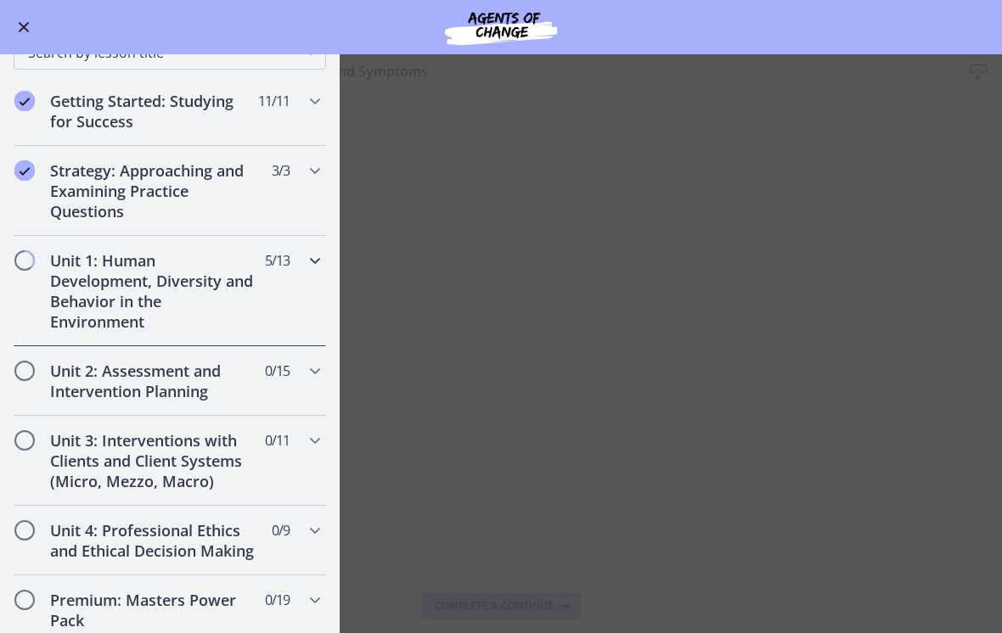
scroll to position [171, 0]
click at [78, 279] on h2 "Unit 1: Human Development, Diversity and Behavior in the Environment" at bounding box center [153, 291] width 207 height 81
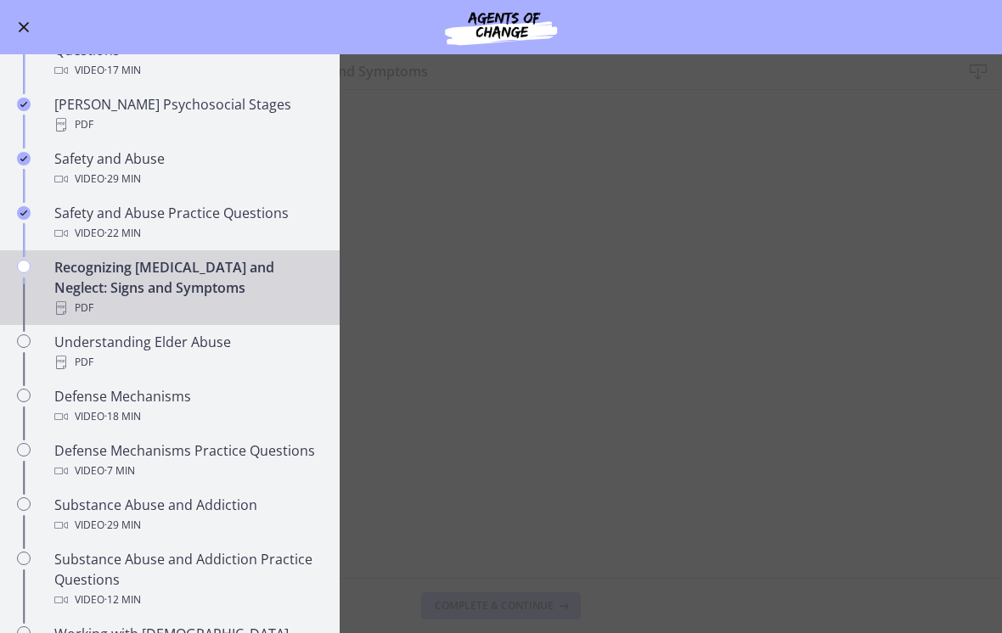
scroll to position [611, 0]
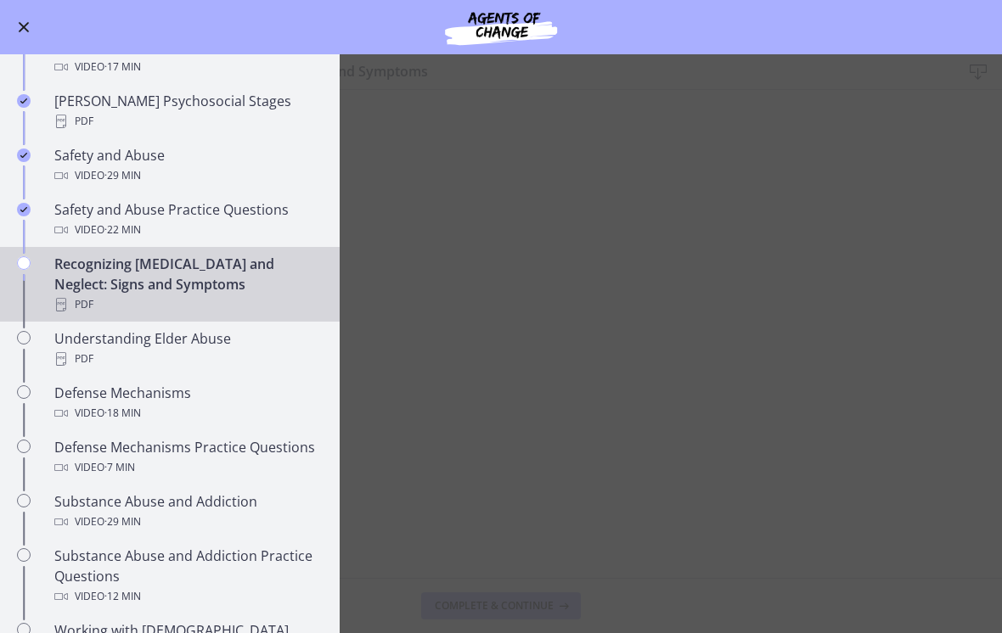
click at [89, 265] on div "Recognizing [MEDICAL_DATA] and Neglect: Signs and Symptoms PDF" at bounding box center [186, 284] width 265 height 61
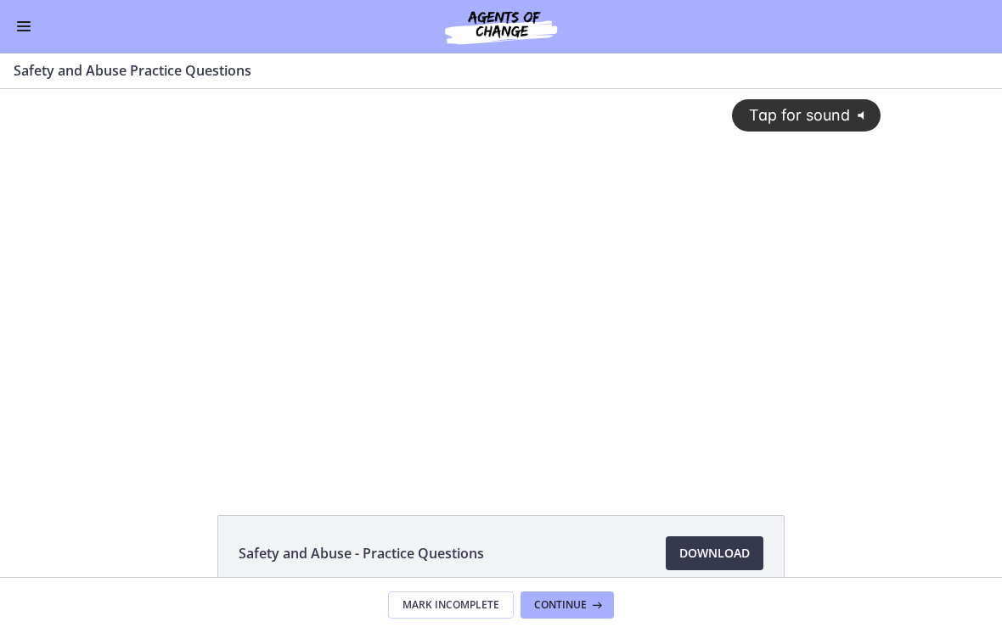
click at [10, 25] on div "Go to Dashboard" at bounding box center [501, 27] width 1002 height 54
click at [23, 28] on button "Enable menu" at bounding box center [24, 27] width 20 height 20
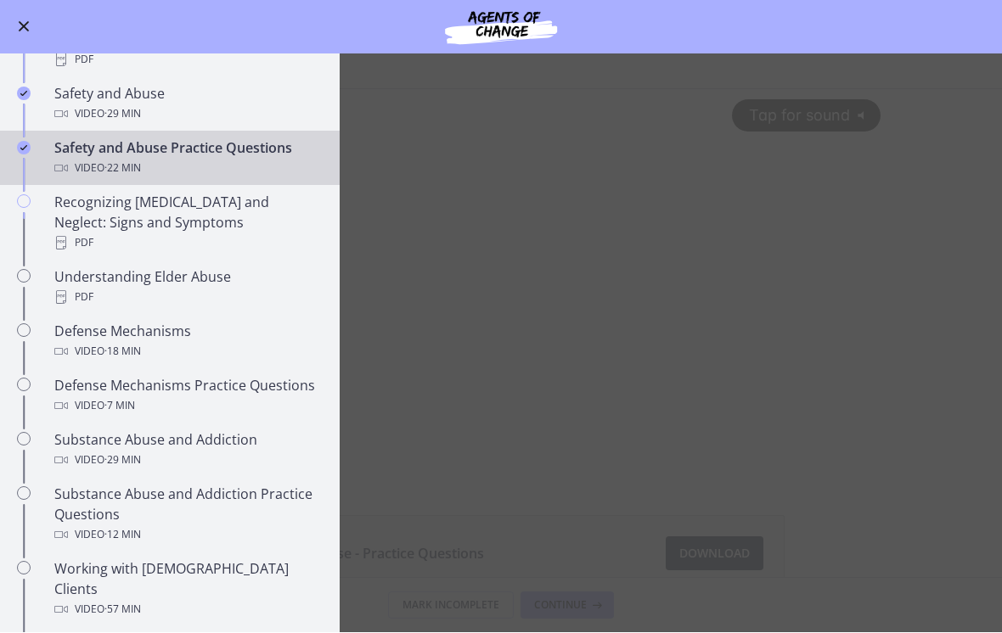
scroll to position [675, 0]
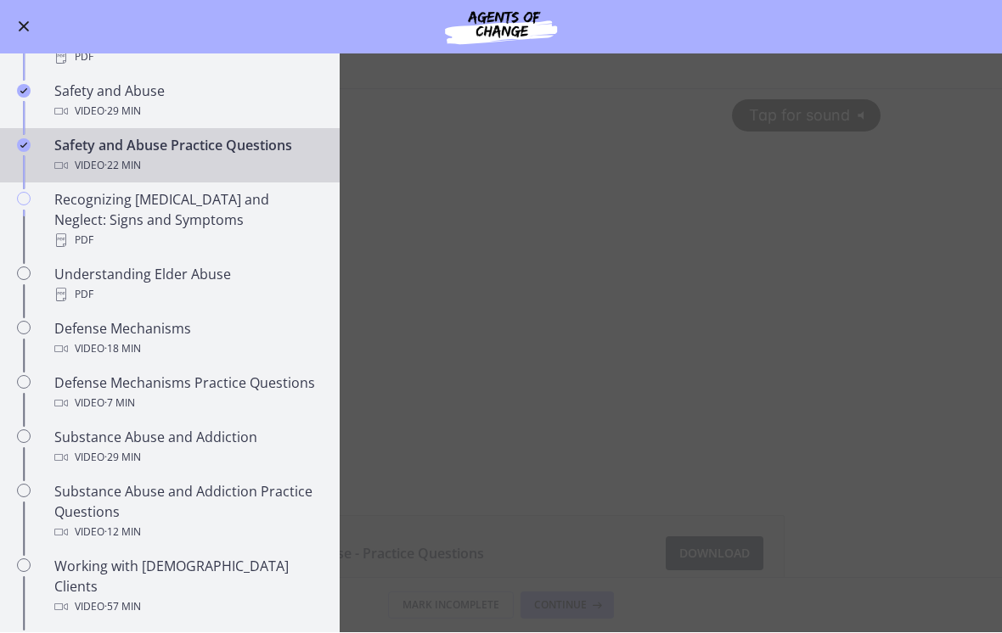
click at [85, 319] on div "Defense Mechanisms Video · 18 min" at bounding box center [186, 339] width 265 height 41
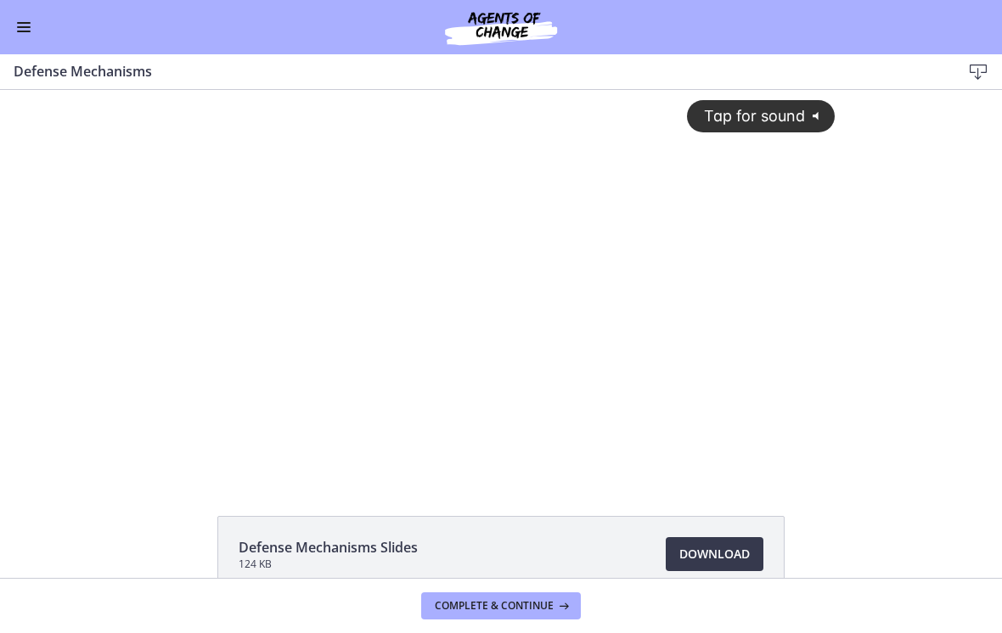
click at [497, 280] on div "Tap for sound @keyframes VOLUME_SMALL_WAVE_FLASH { 0% { opacity: 0; } 33% { opa…" at bounding box center [501, 270] width 688 height 360
